Goal: Find specific page/section: Find specific page/section

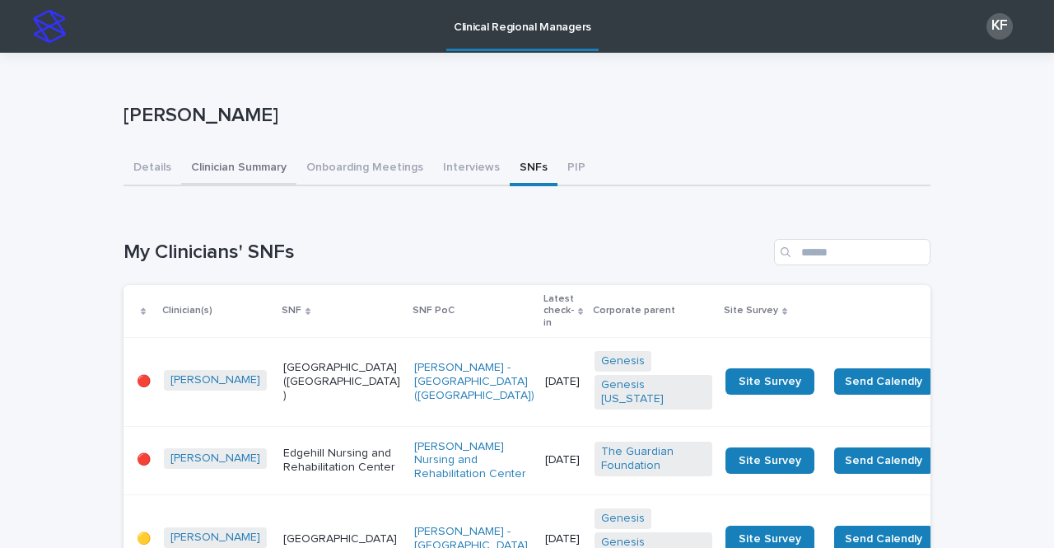
click at [236, 156] on button "Clinician Summary" at bounding box center [238, 169] width 115 height 35
click at [233, 162] on button "Clinician Summary" at bounding box center [238, 169] width 115 height 35
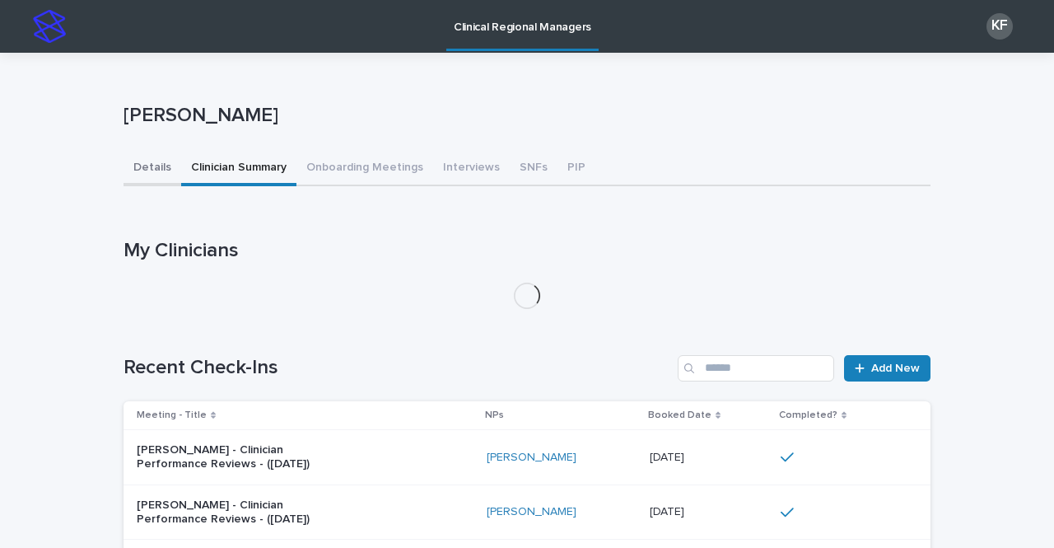
click at [139, 166] on button "Details" at bounding box center [153, 169] width 58 height 35
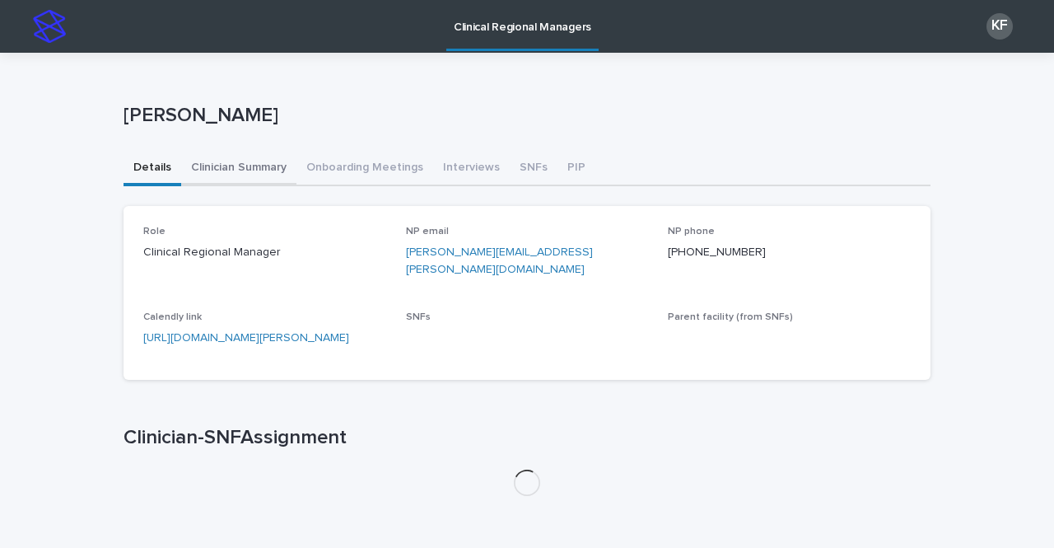
click at [194, 167] on button "Clinician Summary" at bounding box center [238, 169] width 115 height 35
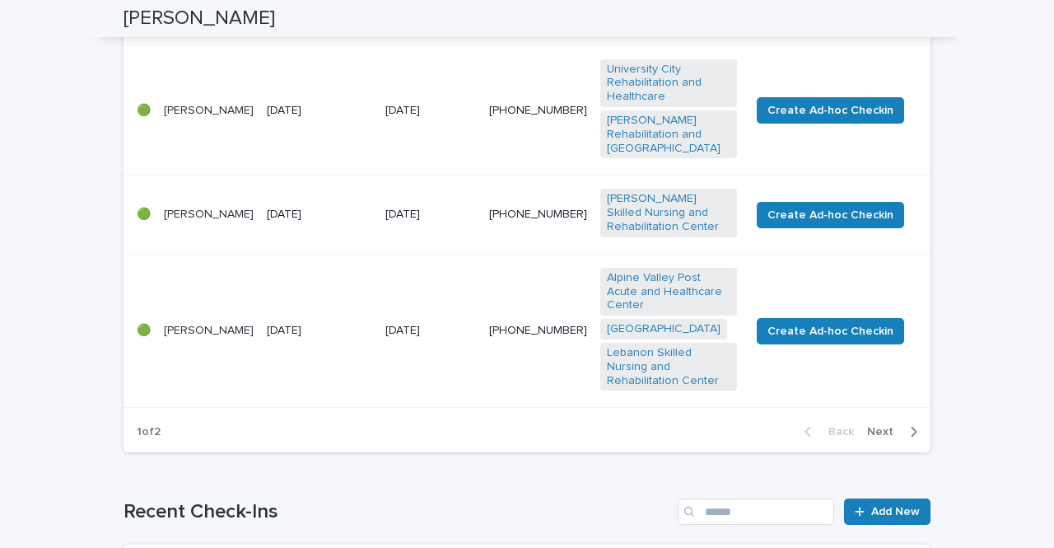
scroll to position [1235, 0]
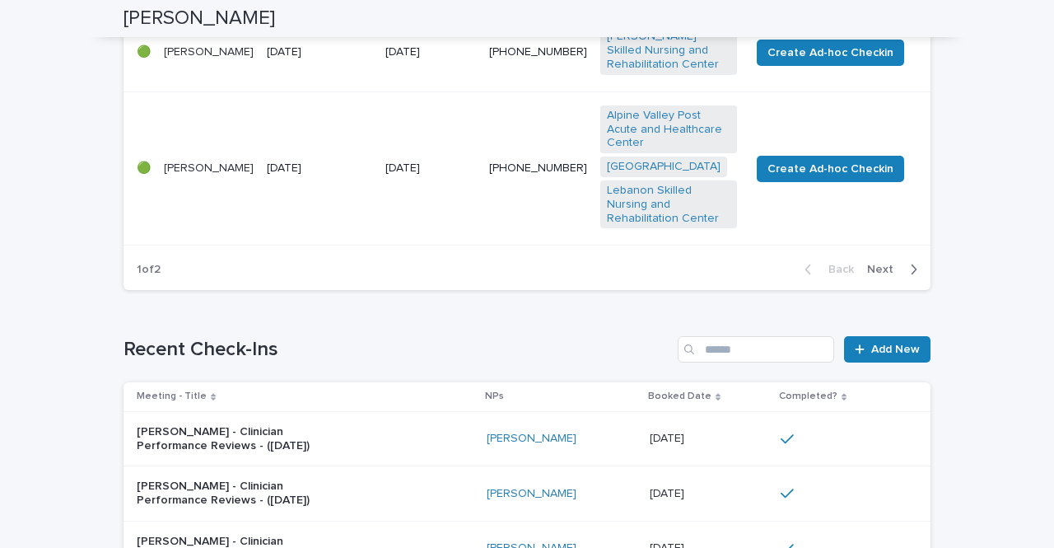
click at [880, 264] on span "Next" at bounding box center [885, 270] width 36 height 12
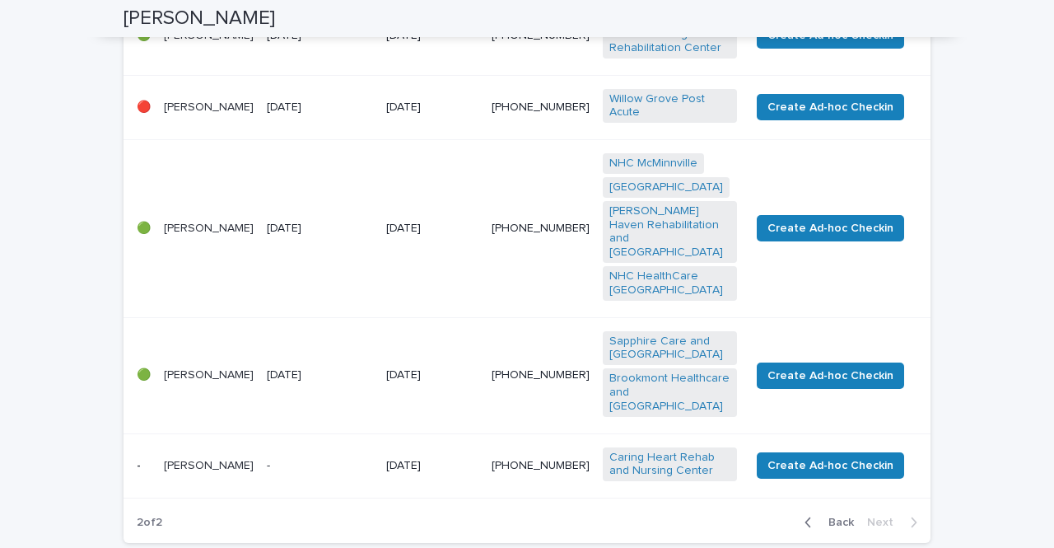
scroll to position [988, 0]
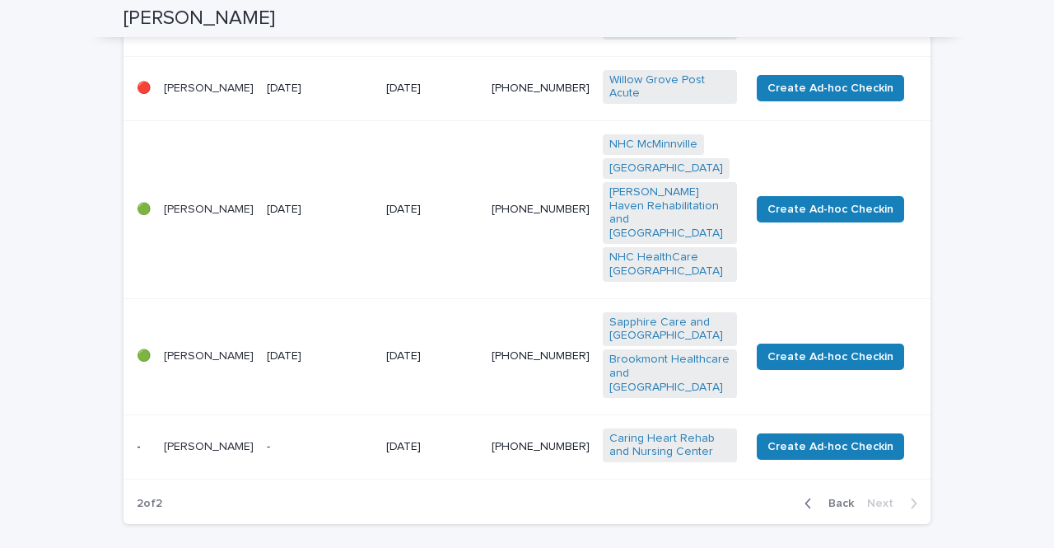
click at [314, 429] on td "-" at bounding box center [319, 446] width 119 height 65
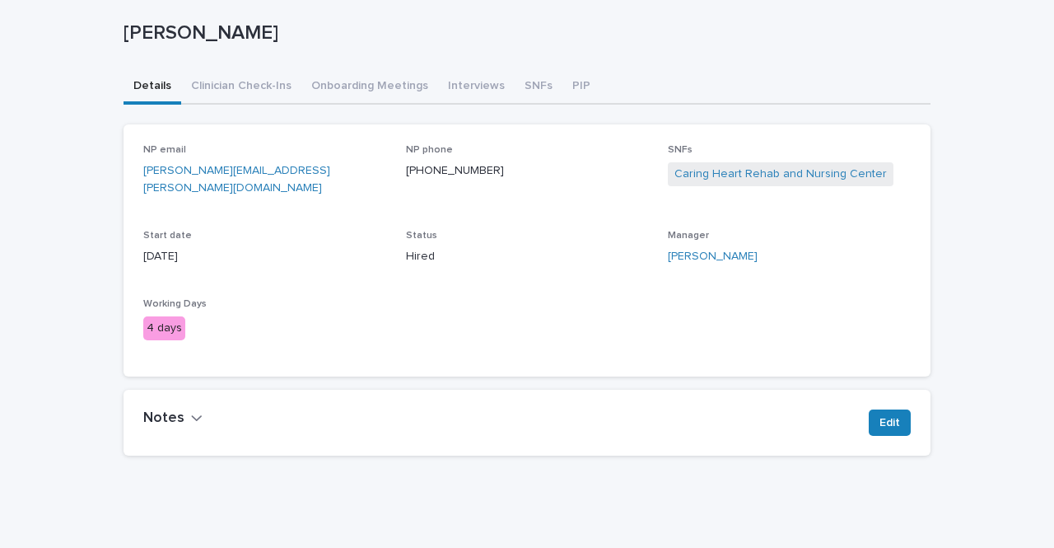
scroll to position [126, 0]
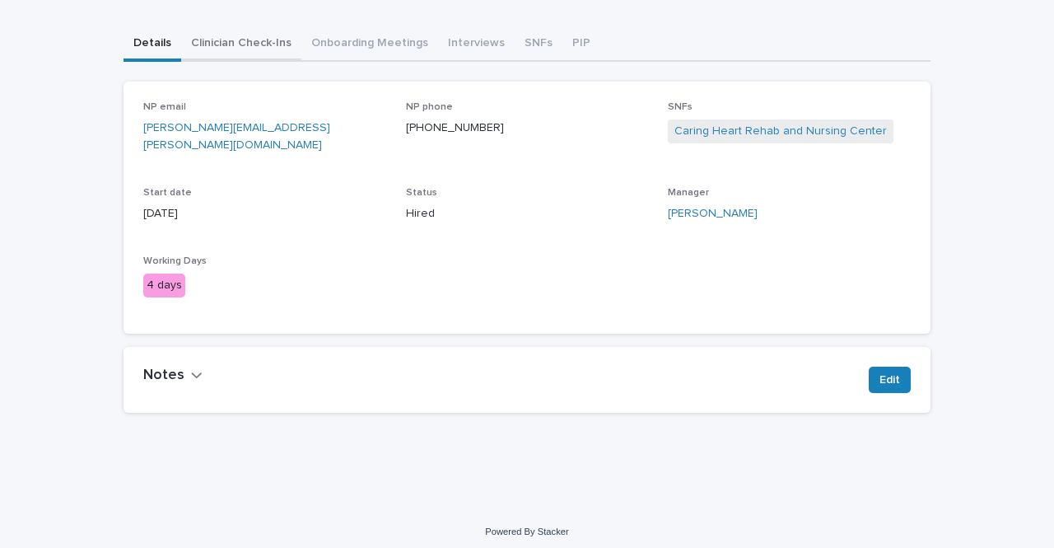
click at [250, 46] on button "Clinician Check-Ins" at bounding box center [241, 44] width 120 height 35
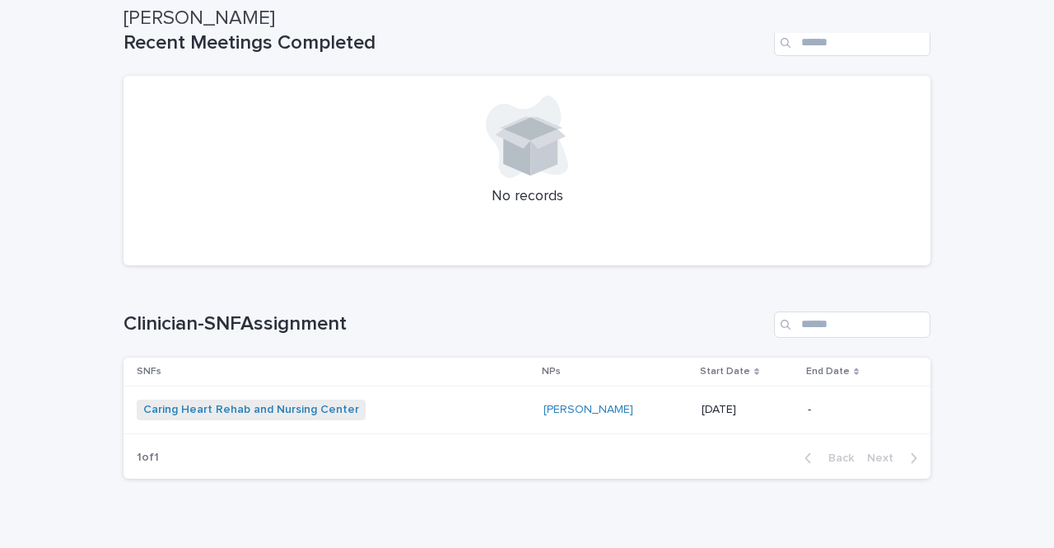
scroll to position [521, 0]
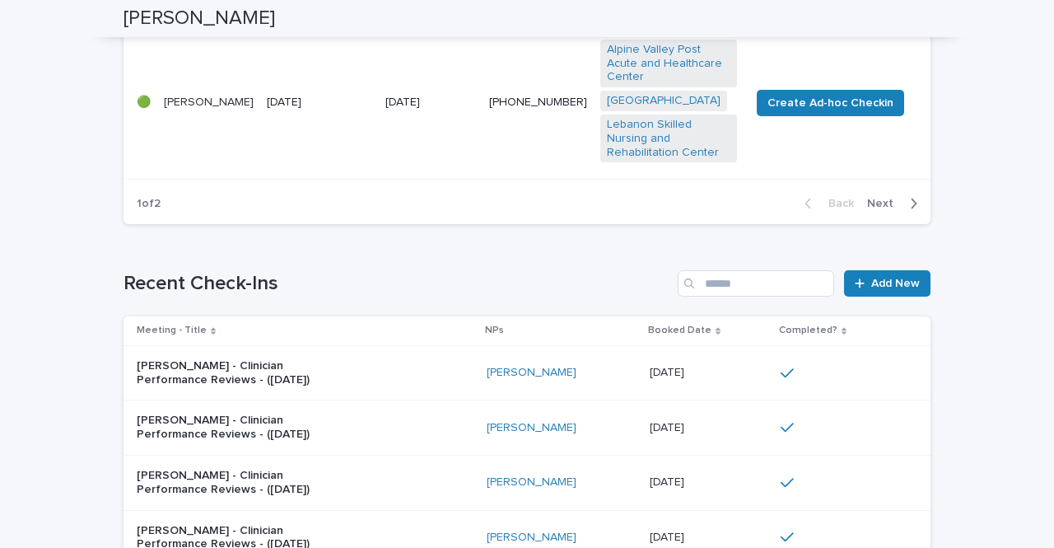
scroll to position [1070, 0]
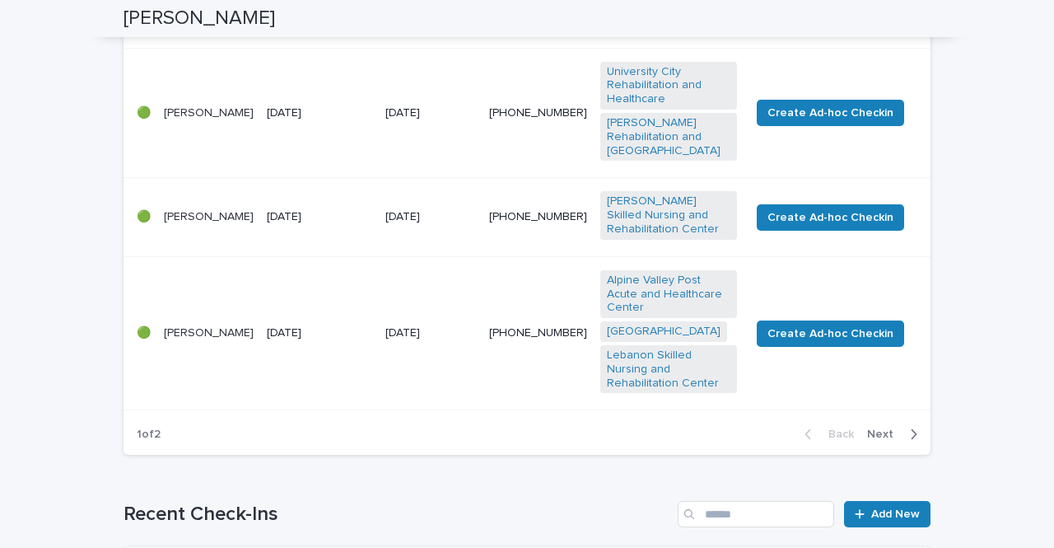
click at [867, 428] on span "Next" at bounding box center [885, 434] width 36 height 12
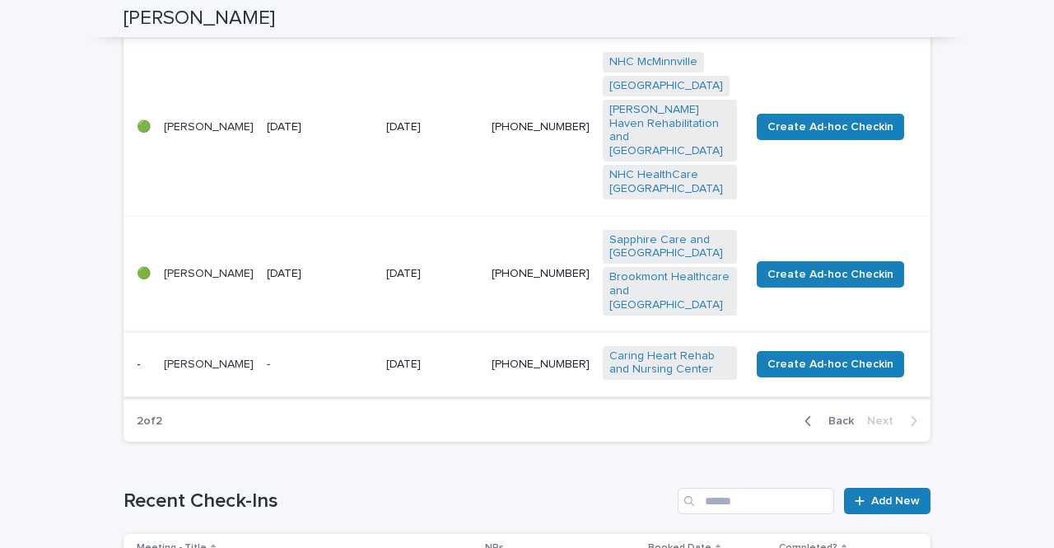
scroll to position [1091, 0]
